Goal: Task Accomplishment & Management: Use online tool/utility

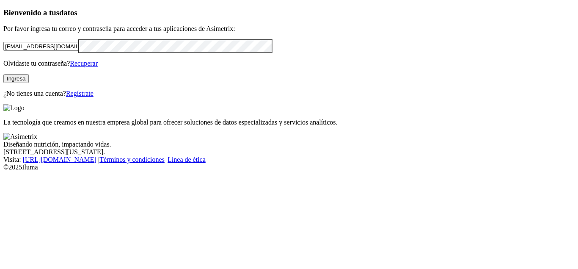
click at [29, 83] on button "Ingresa" at bounding box center [15, 78] width 25 height 9
click input "submit" at bounding box center [0, 0] width 0 height 0
click at [78, 51] on input "[EMAIL_ADDRESS][DOMAIN_NAME]" at bounding box center [40, 46] width 75 height 9
drag, startPoint x: 140, startPoint y: 61, endPoint x: 0, endPoint y: 79, distance: 141.5
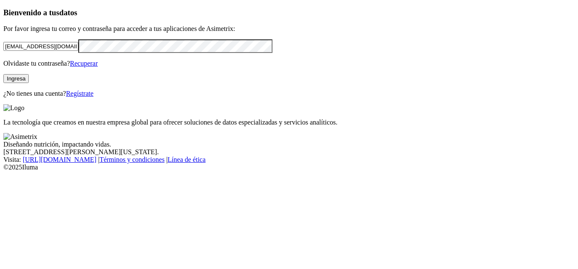
click at [3, 51] on input "[EMAIL_ADDRESS][DOMAIN_NAME]" at bounding box center [40, 46] width 75 height 9
click at [25, 104] on img at bounding box center [13, 108] width 21 height 8
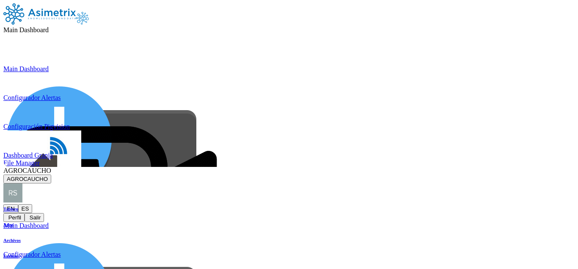
click at [49, 26] on span "Main Dashboard" at bounding box center [25, 29] width 45 height 7
click at [220, 73] on img at bounding box center [111, 181] width 217 height 217
click at [51, 167] on icon at bounding box center [51, 170] width 0 height 7
click at [60, 20] on img at bounding box center [39, 13] width 72 height 21
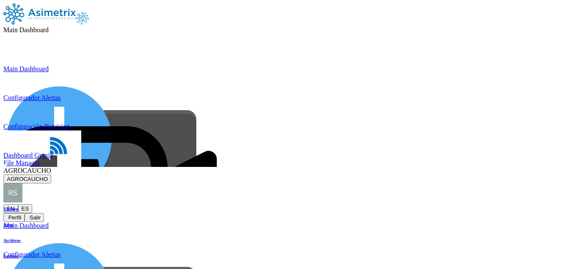
click at [52, 11] on img at bounding box center [39, 13] width 72 height 21
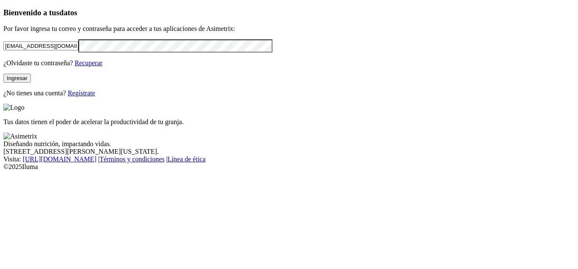
drag, startPoint x: 133, startPoint y: 63, endPoint x: 0, endPoint y: 83, distance: 134.4
click at [3, 50] on input "[EMAIL_ADDRESS][DOMAIN_NAME]" at bounding box center [40, 45] width 75 height 9
type input "[EMAIL_ADDRESS][DOMAIN_NAME]"
click input "submit" at bounding box center [0, 0] width 0 height 0
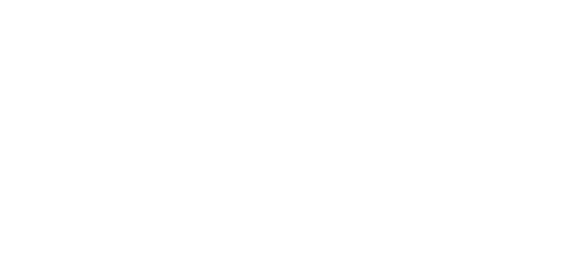
drag, startPoint x: 282, startPoint y: 125, endPoint x: 403, endPoint y: 197, distance: 141.3
drag, startPoint x: 402, startPoint y: 208, endPoint x: 422, endPoint y: 150, distance: 61.5
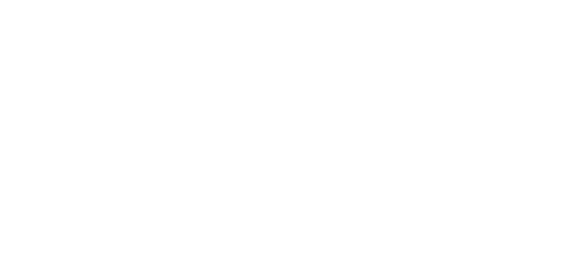
drag, startPoint x: 299, startPoint y: 128, endPoint x: 391, endPoint y: 189, distance: 110.4
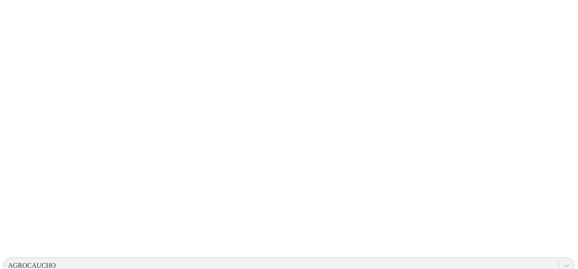
drag, startPoint x: 124, startPoint y: 214, endPoint x: 240, endPoint y: 195, distance: 117.4
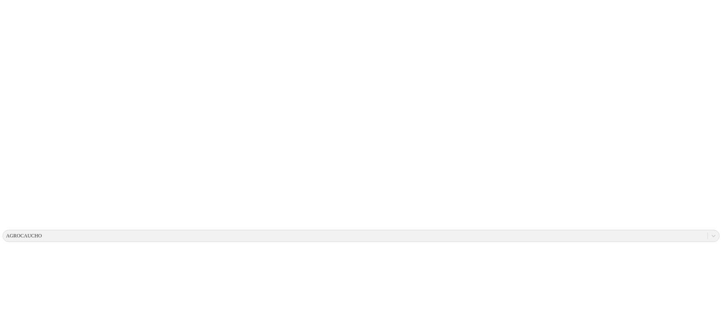
scroll to position [0, 0]
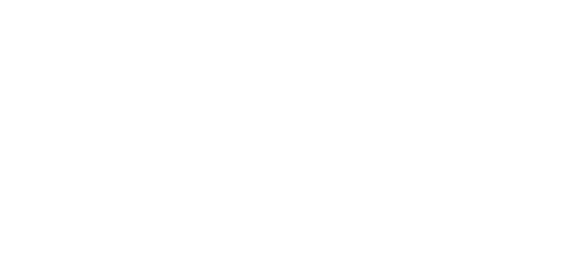
drag, startPoint x: 400, startPoint y: 130, endPoint x: 375, endPoint y: 118, distance: 27.6
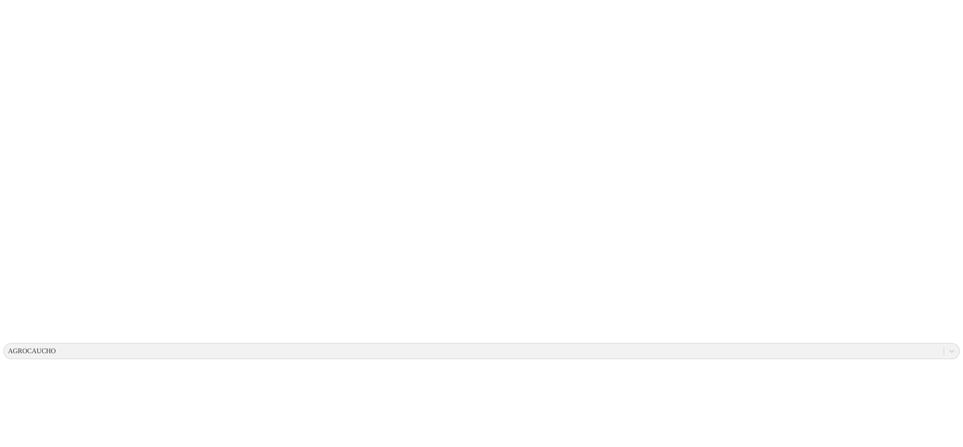
drag, startPoint x: 594, startPoint y: 333, endPoint x: 389, endPoint y: 346, distance: 205.5
drag, startPoint x: 514, startPoint y: 324, endPoint x: 446, endPoint y: 346, distance: 70.9
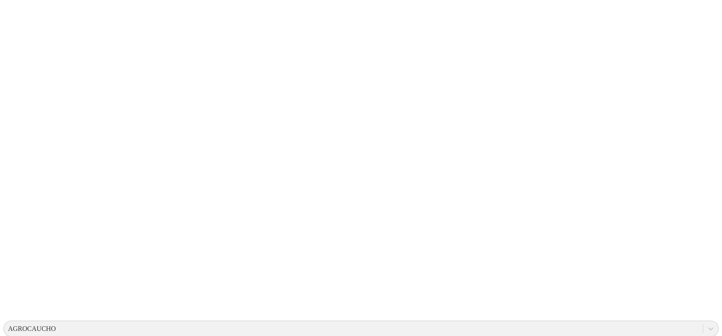
scroll to position [44, 0]
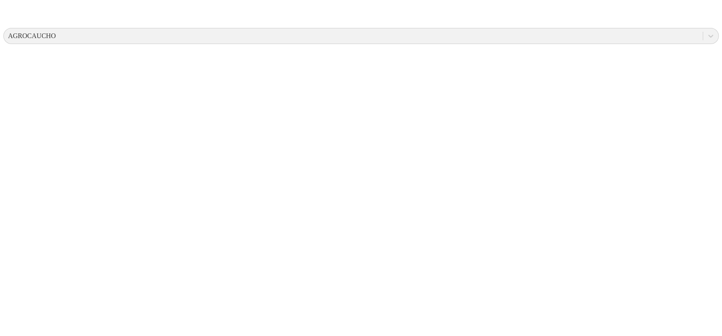
scroll to position [0, 0]
drag, startPoint x: 400, startPoint y: 250, endPoint x: 422, endPoint y: 287, distance: 43.2
drag, startPoint x: 271, startPoint y: 249, endPoint x: 276, endPoint y: 262, distance: 13.7
